Goal: Information Seeking & Learning: Learn about a topic

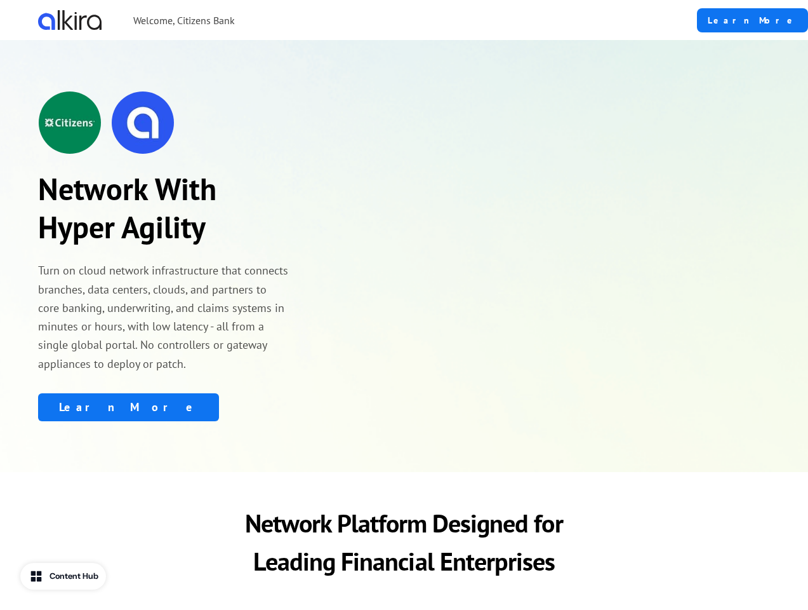
click at [332, 20] on div "Welcome, Citizens Bank" at bounding box center [311, 20] width 546 height 20
click at [164, 256] on div "Network With Hyper Agility Turn on cloud network infrastructure that connects b…" at bounding box center [164, 256] width 252 height 330
click at [164, 123] on img at bounding box center [142, 122] width 63 height 63
click at [164, 407] on div "Learn More" at bounding box center [164, 407] width 252 height 28
click at [404, 542] on p "Network Platform Designed for Leading Financial Enterprises" at bounding box center [404, 541] width 387 height 76
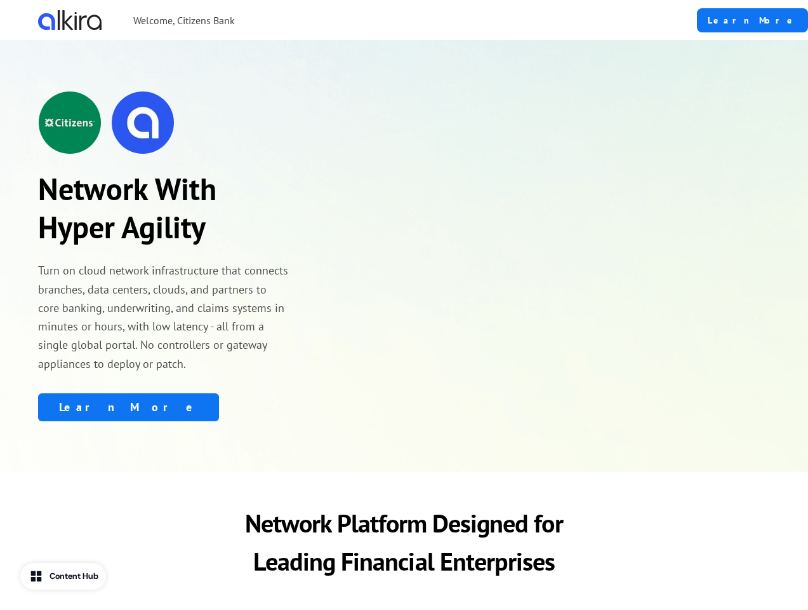
click at [65, 576] on div "Content Hub" at bounding box center [74, 576] width 49 height 13
